Goal: Task Accomplishment & Management: Use online tool/utility

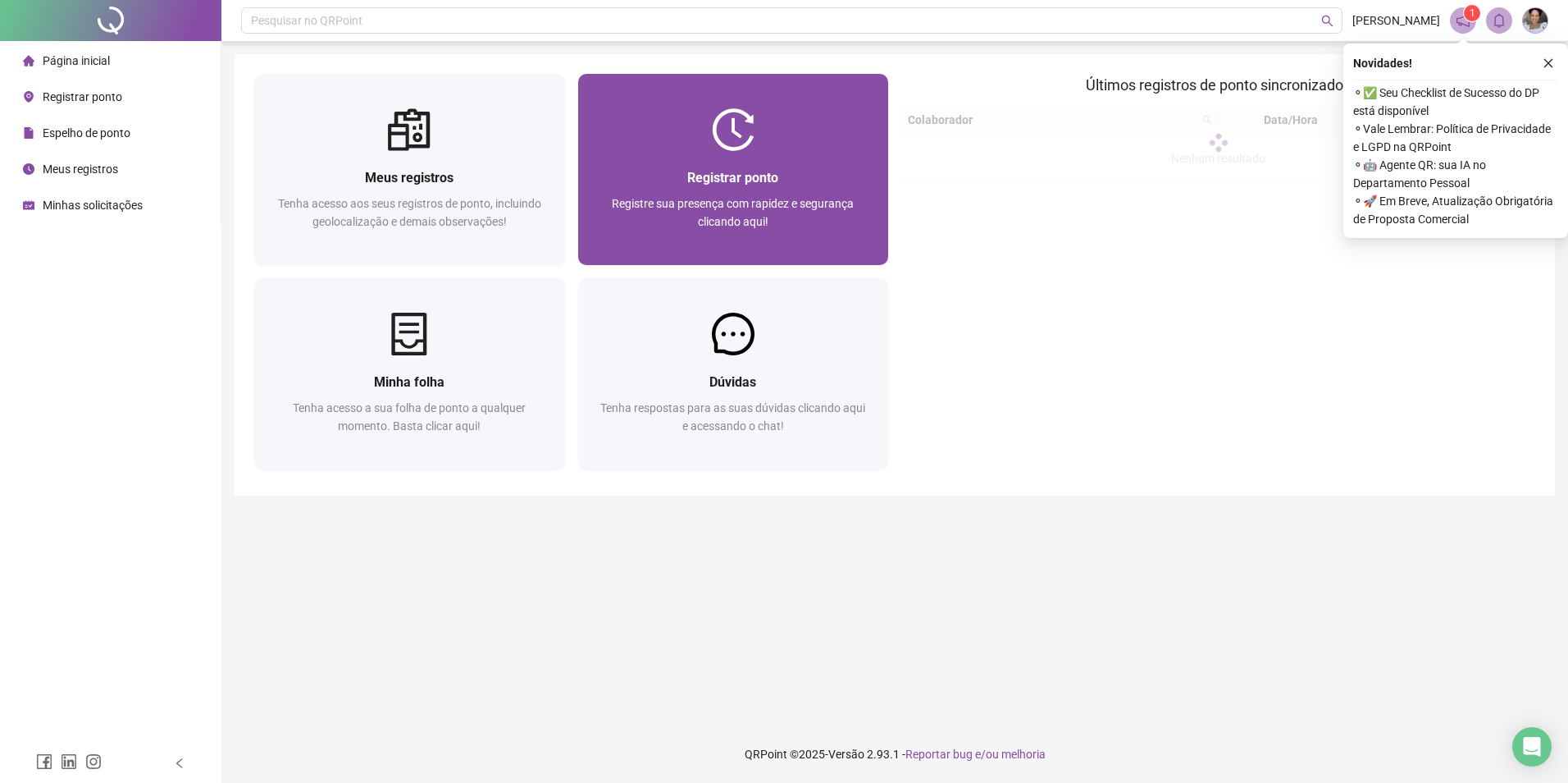
click at [789, 175] on div "Registrar ponto" at bounding box center [734, 177] width 271 height 21
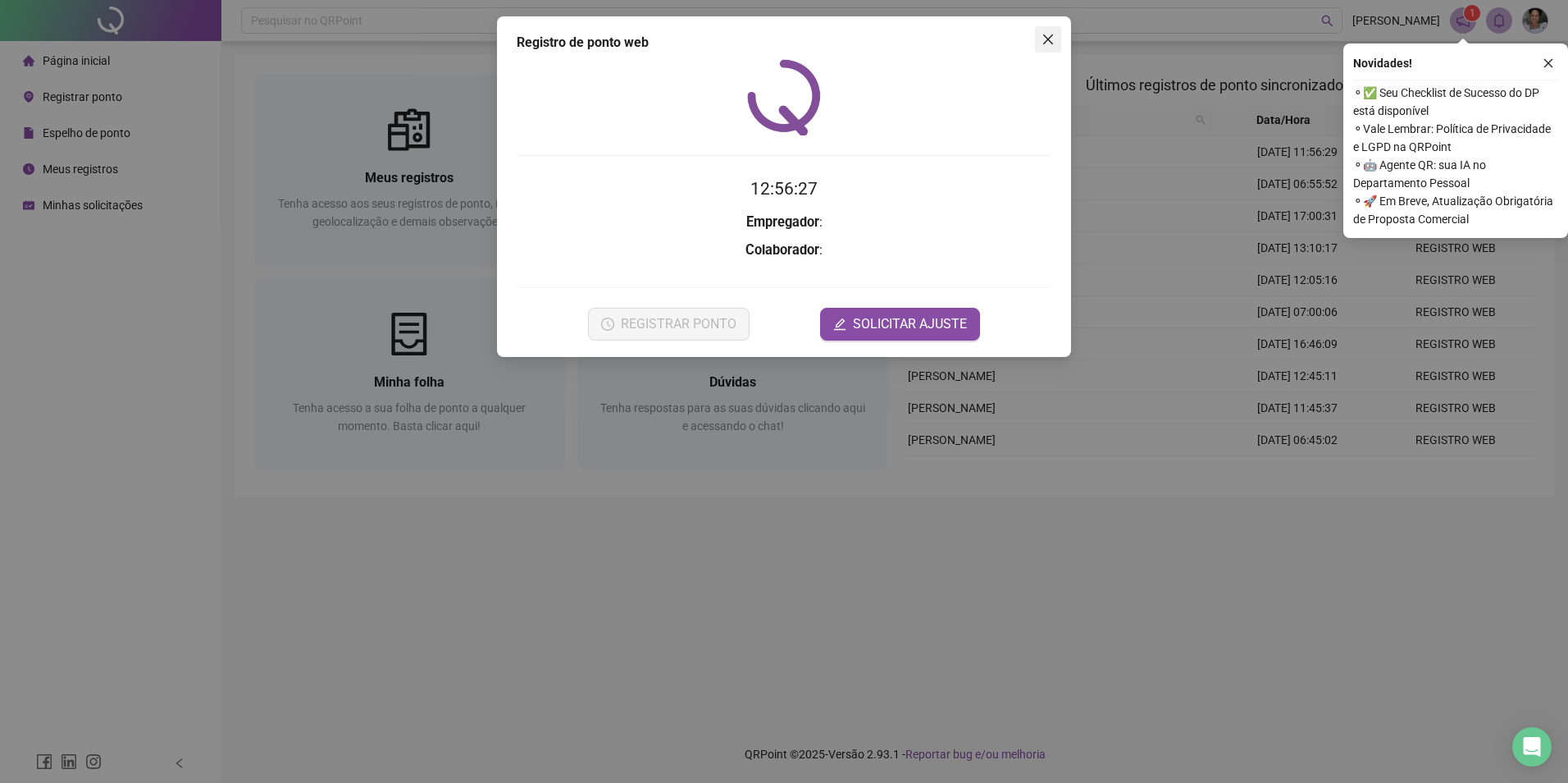
click at [1046, 37] on icon "close" at bounding box center [1048, 39] width 10 height 10
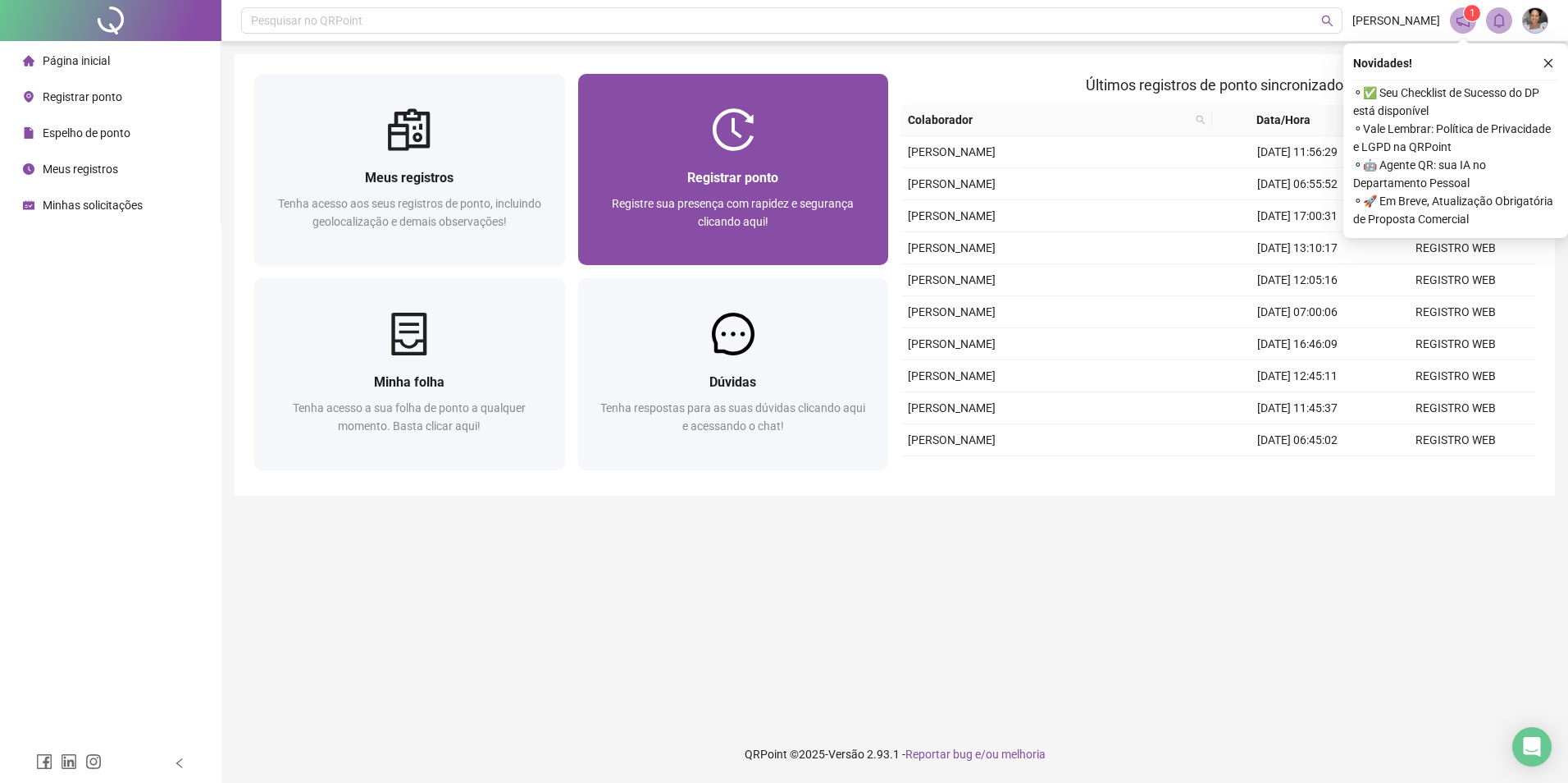
click at [793, 119] on div at bounding box center [734, 129] width 311 height 43
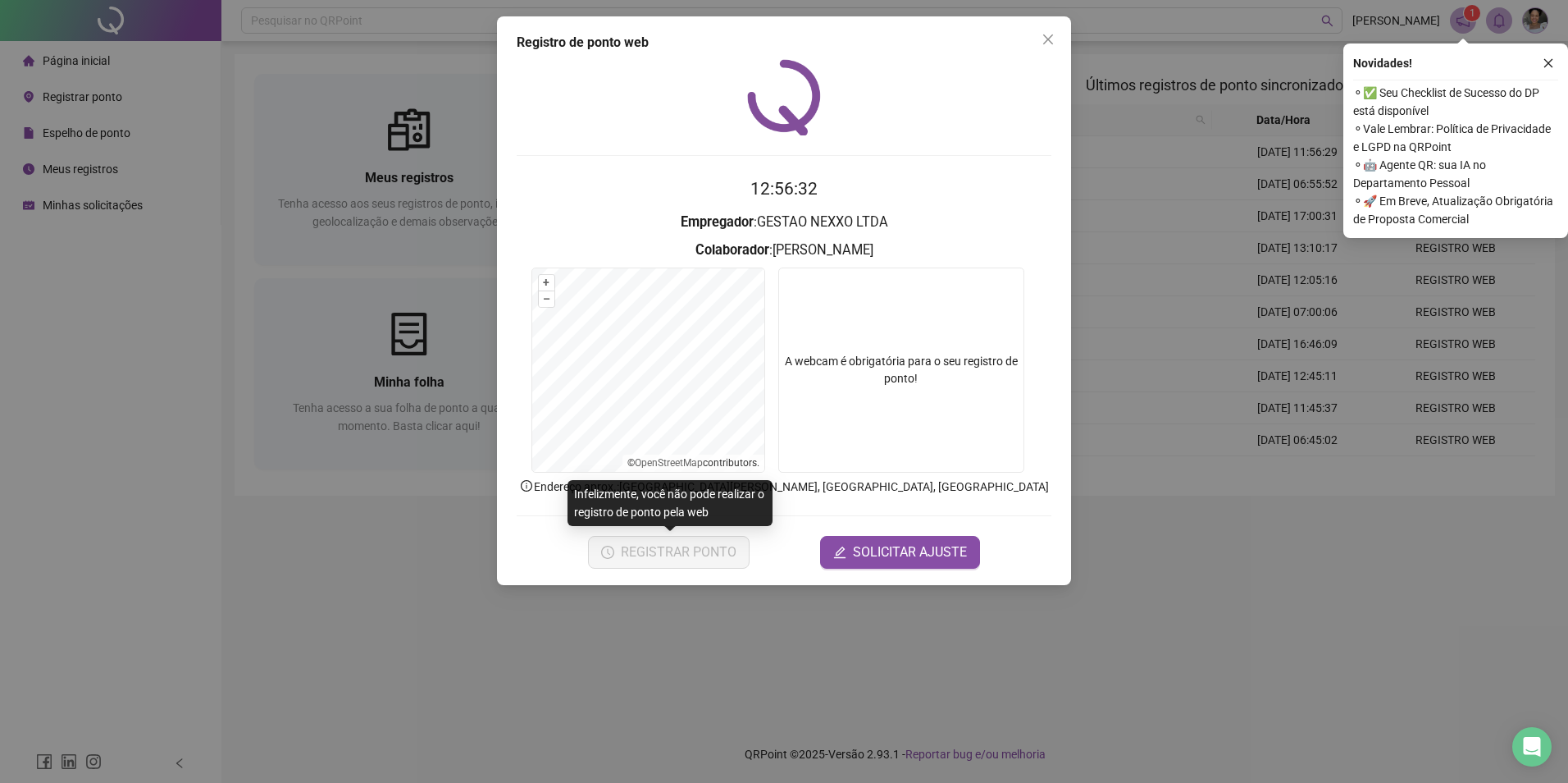
click at [668, 552] on span "REGISTRAR PONTO" at bounding box center [679, 552] width 116 height 20
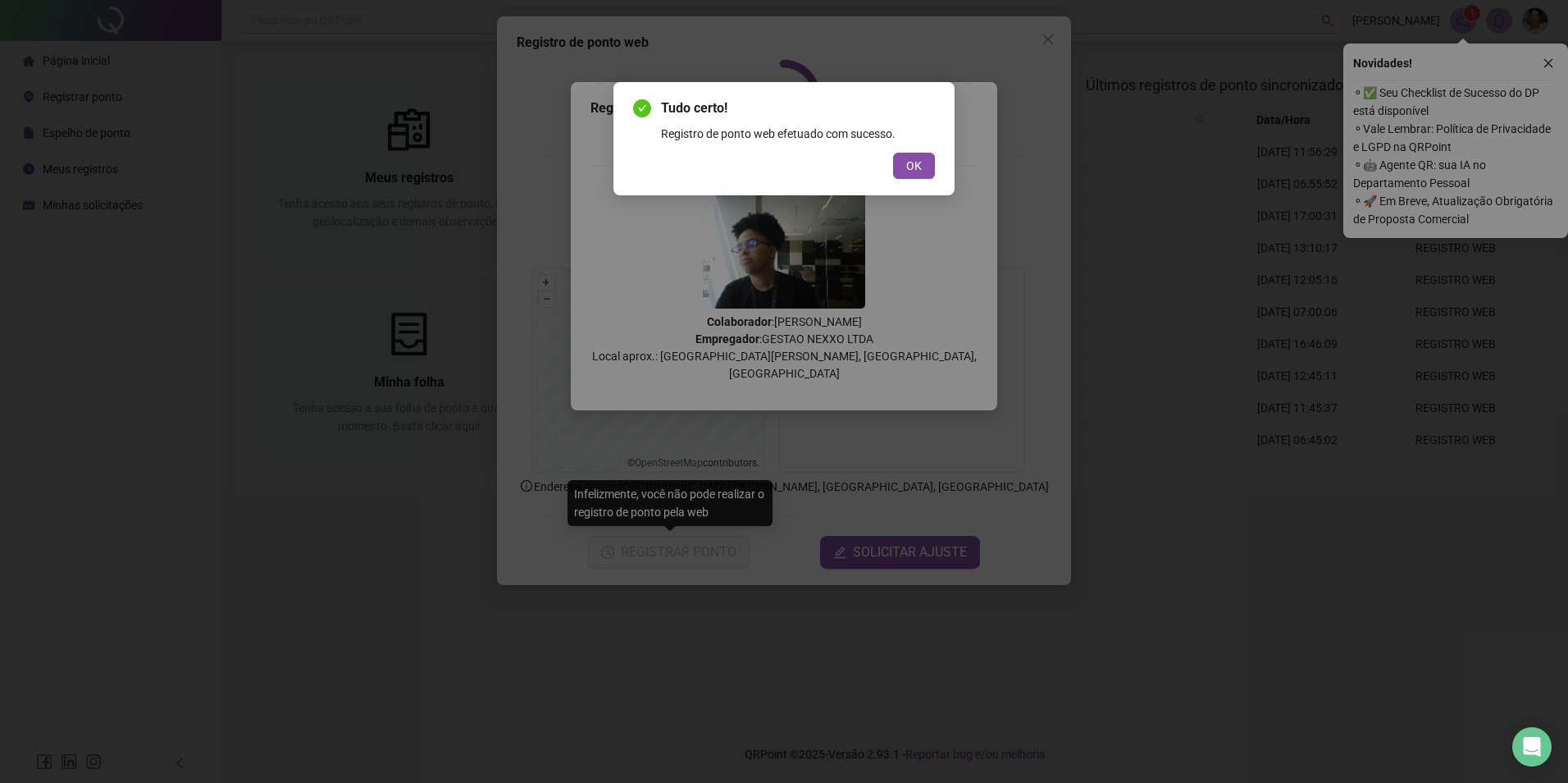
drag, startPoint x: 904, startPoint y: 171, endPoint x: 995, endPoint y: 63, distance: 141.2
click at [903, 172] on button "OK" at bounding box center [914, 165] width 42 height 26
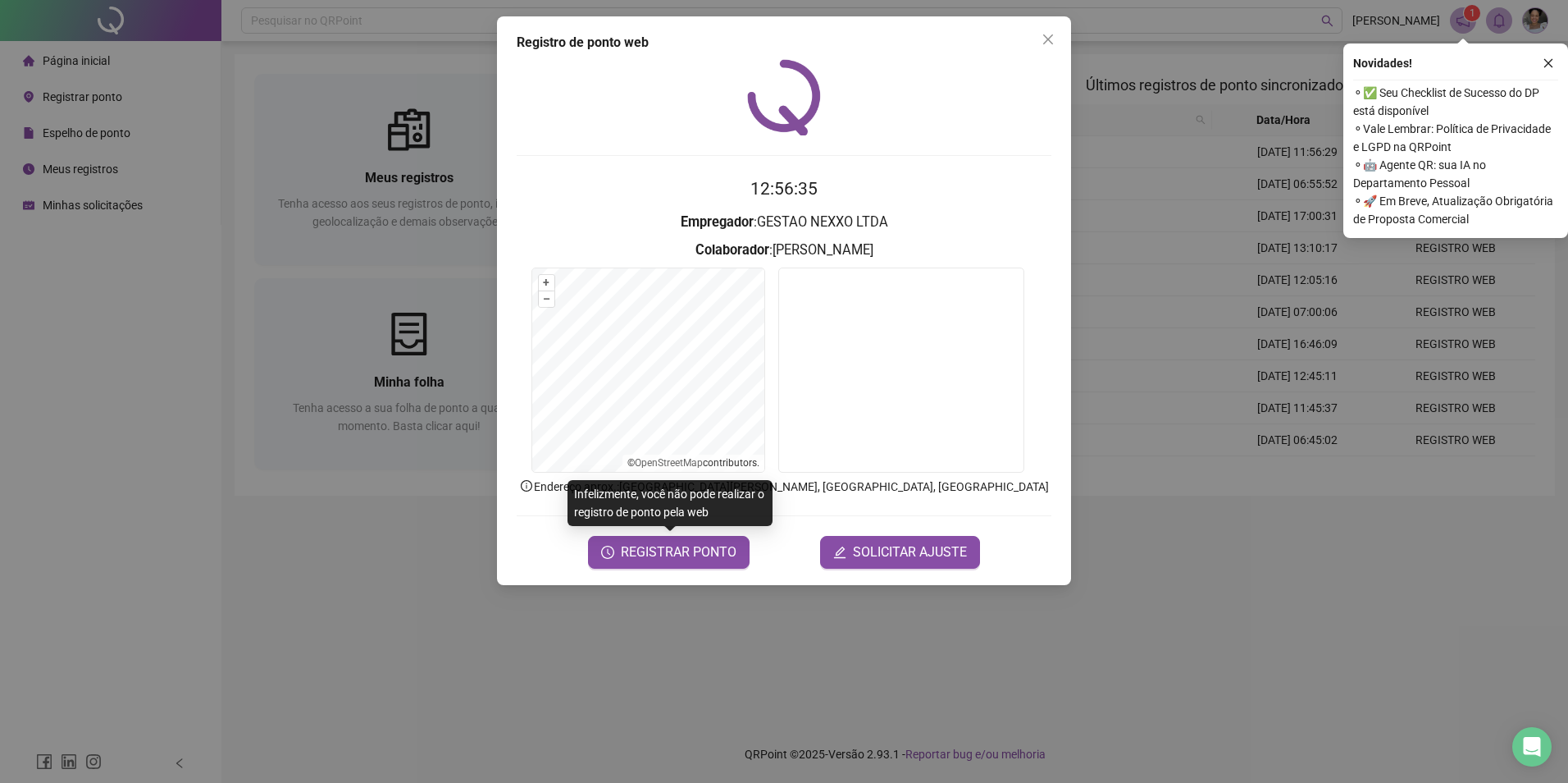
drag, startPoint x: 1036, startPoint y: 43, endPoint x: 1062, endPoint y: 35, distance: 27.2
click at [1039, 43] on span "Close" at bounding box center [1048, 39] width 26 height 13
